Goal: Information Seeking & Learning: Understand process/instructions

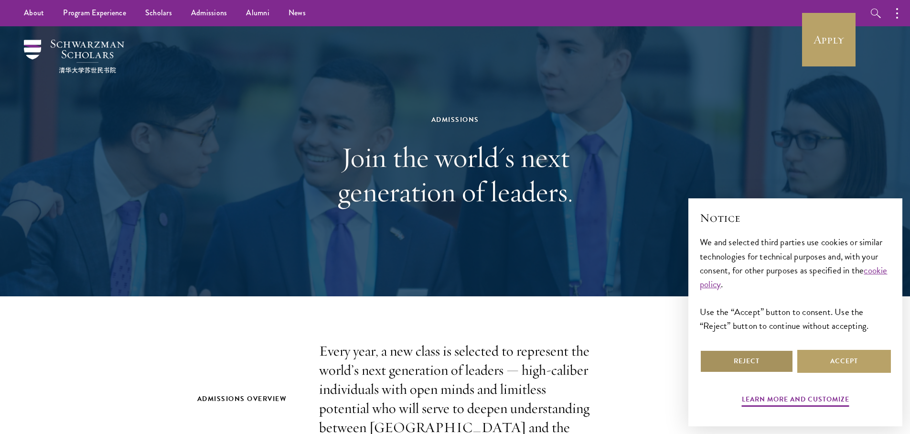
click at [757, 360] on button "Reject" at bounding box center [747, 361] width 94 height 23
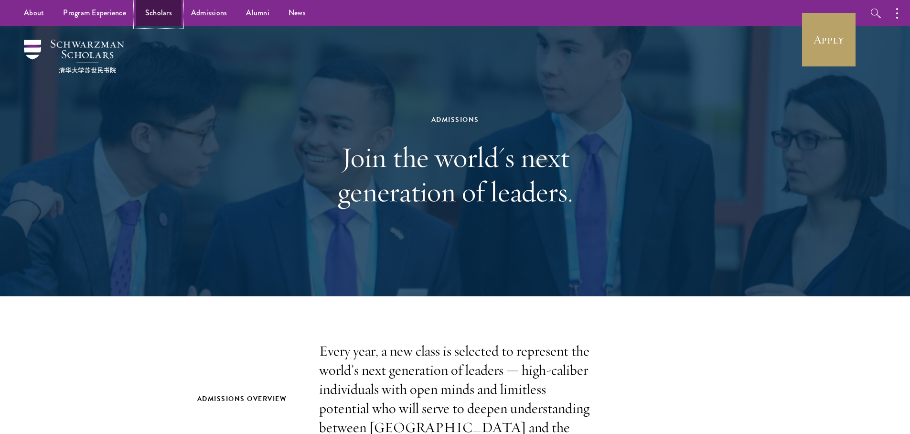
click at [173, 15] on link "Scholars" at bounding box center [159, 13] width 46 height 26
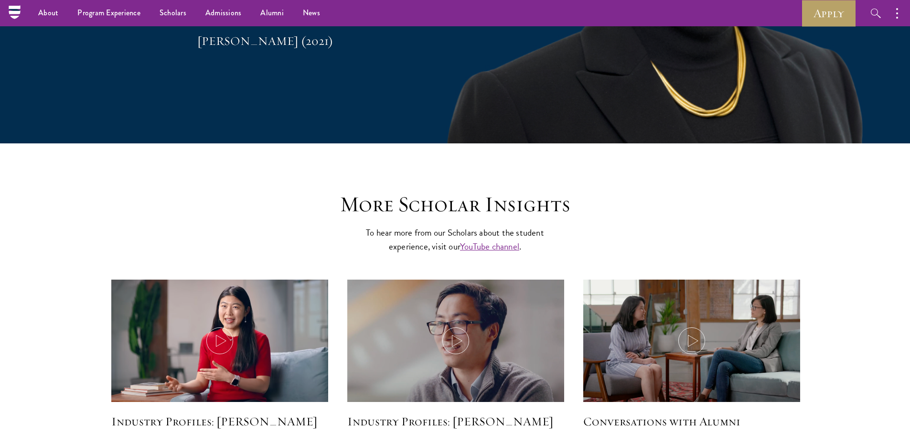
scroll to position [2169, 0]
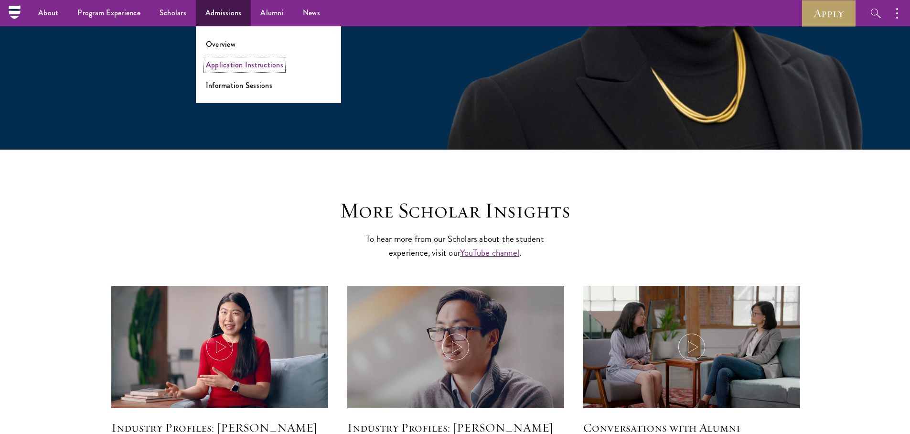
click at [236, 69] on link "Application Instructions" at bounding box center [244, 64] width 77 height 11
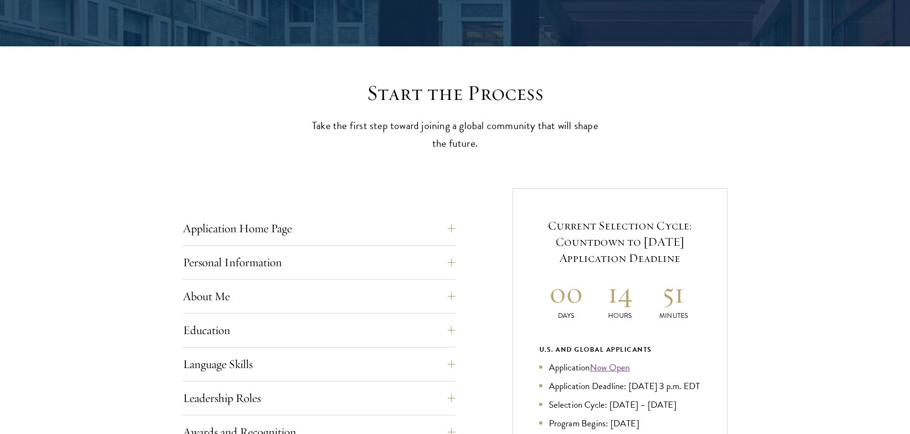
scroll to position [370, 0]
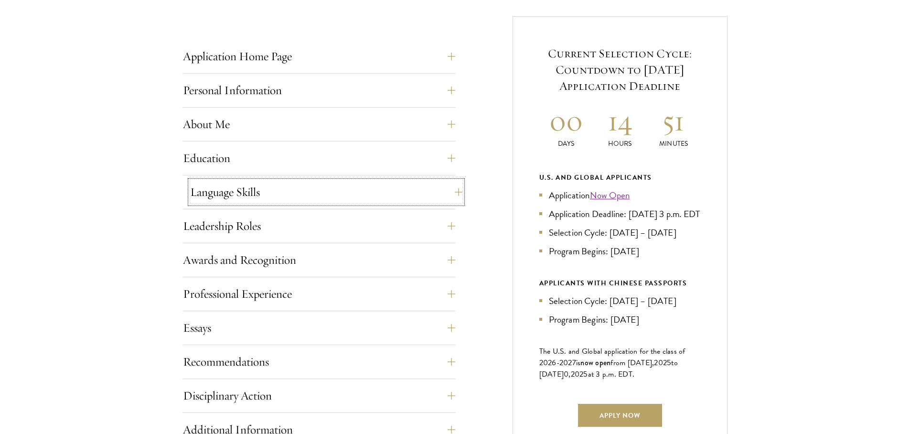
click at [248, 200] on button "Language Skills" at bounding box center [326, 192] width 272 height 23
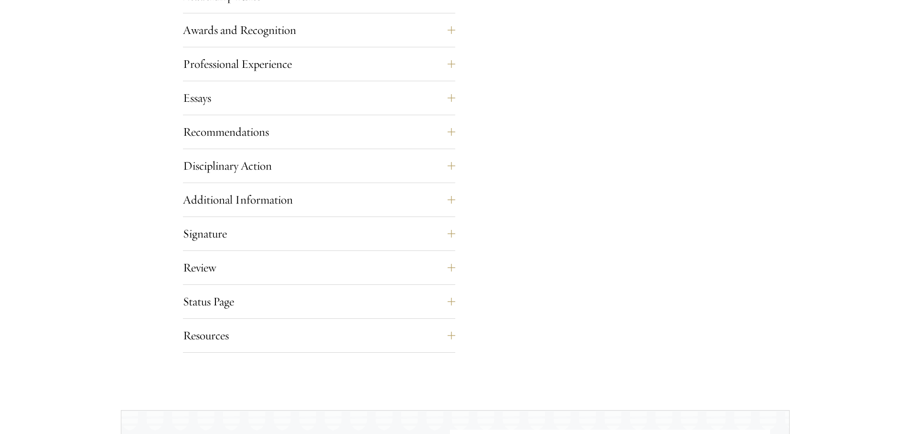
scroll to position [1075, 0]
